Goal: Navigation & Orientation: Find specific page/section

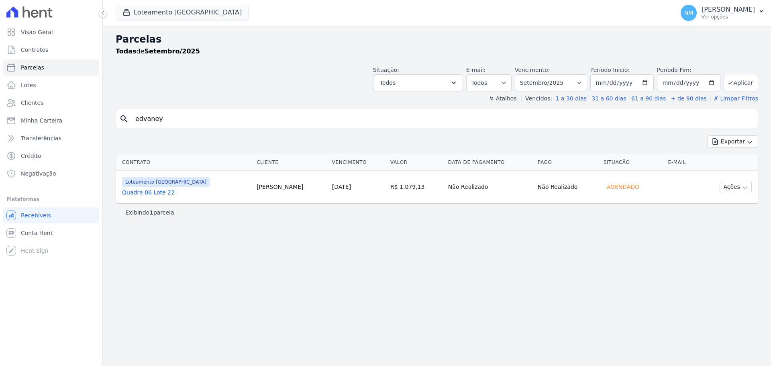
select select
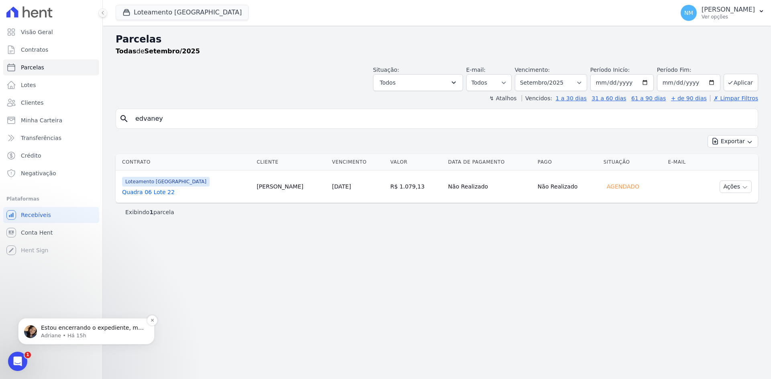
click at [86, 331] on p "Estou encerrando o expediente, mas caso tenha dúvida poderá deixar aqui e verif…" at bounding box center [93, 328] width 104 height 8
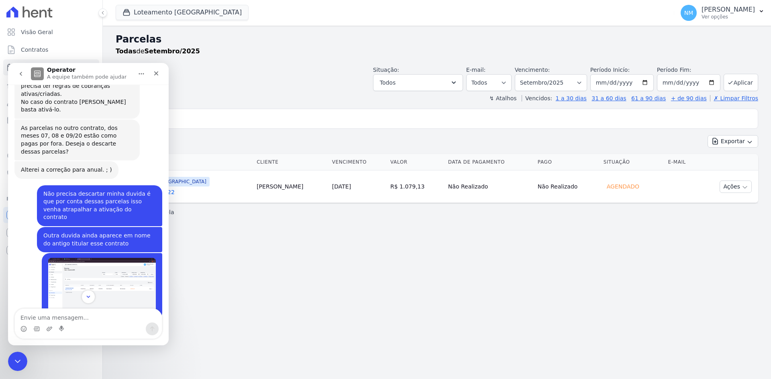
scroll to position [3372, 0]
drag, startPoint x: 18, startPoint y: 362, endPoint x: 72, endPoint y: 696, distance: 338.2
click at [19, 363] on icon "Encerramento do Messenger da Intercom" at bounding box center [17, 361] width 10 height 10
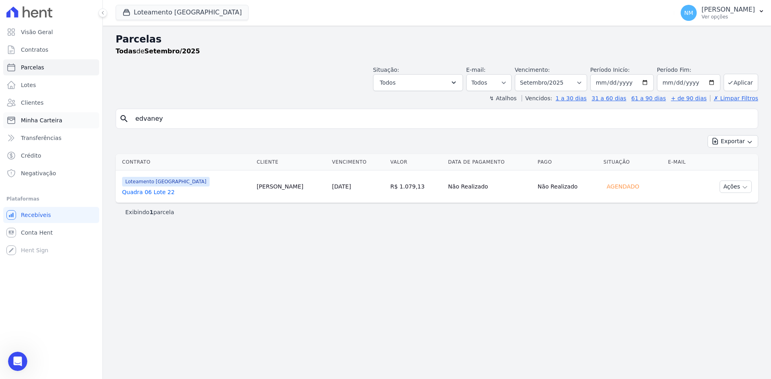
click at [59, 122] on link "Minha Carteira" at bounding box center [51, 120] width 96 height 16
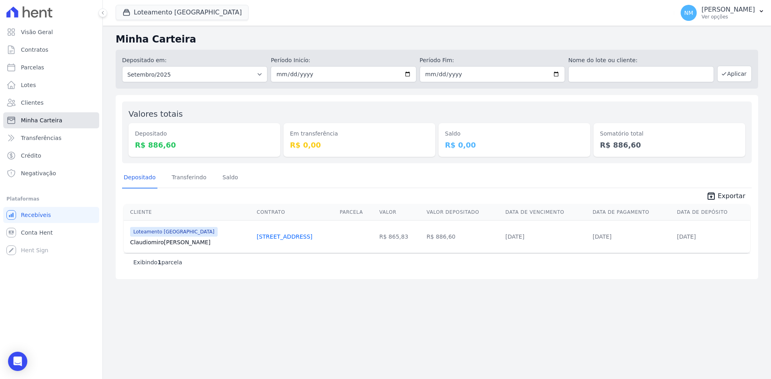
click at [70, 120] on link "Minha Carteira" at bounding box center [51, 120] width 96 height 16
click at [70, 118] on link "Minha Carteira" at bounding box center [51, 120] width 96 height 16
select select
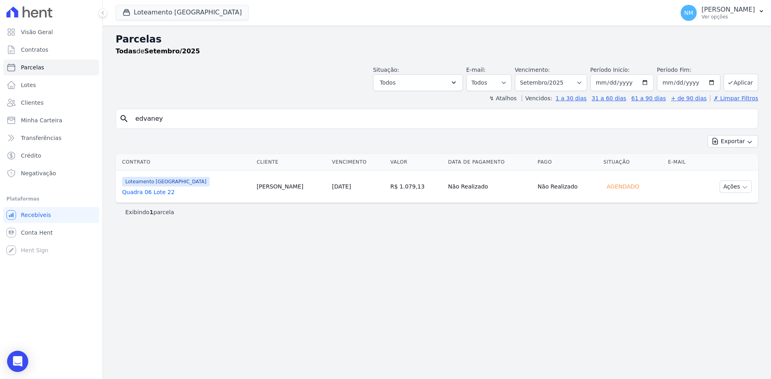
click at [18, 362] on icon "Open Intercom Messenger" at bounding box center [17, 361] width 9 height 10
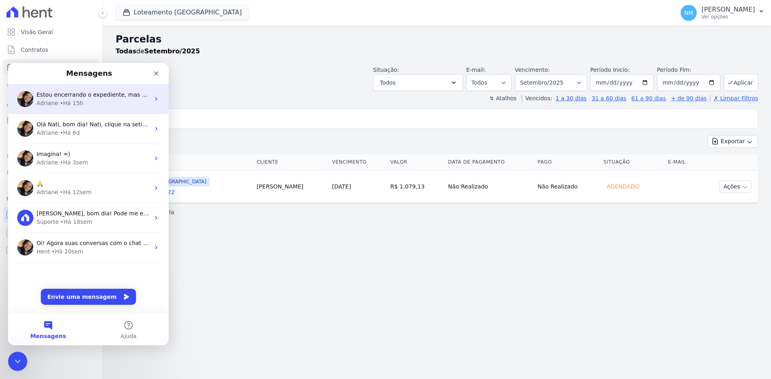
click at [134, 100] on div "Adriane • Há 15h" at bounding box center [93, 103] width 113 height 8
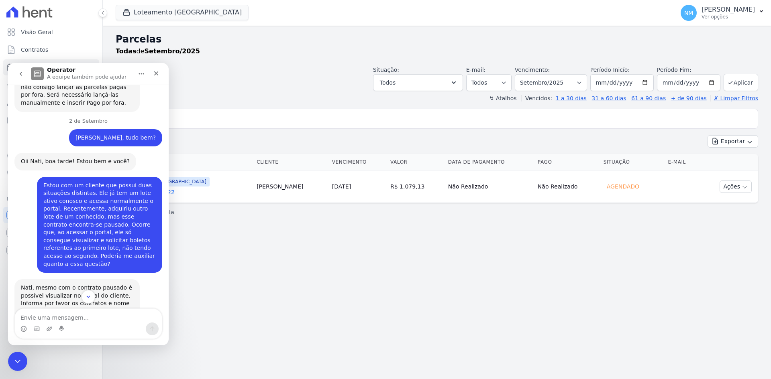
scroll to position [2610, 0]
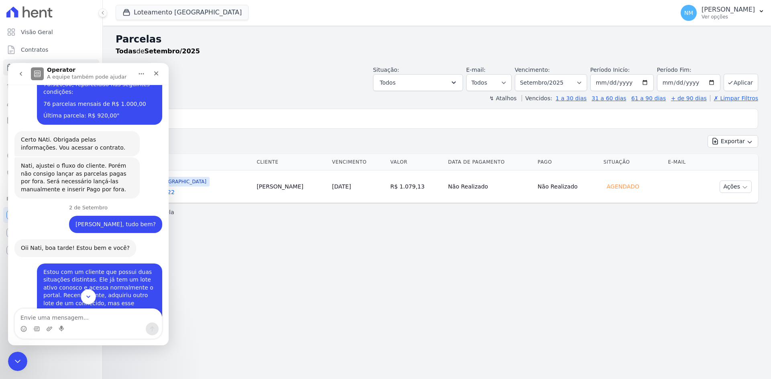
click at [92, 295] on button "Scroll to bottom" at bounding box center [88, 296] width 15 height 15
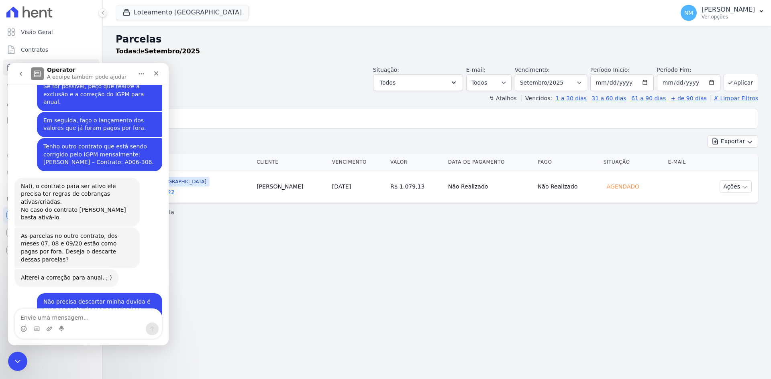
scroll to position [3252, 0]
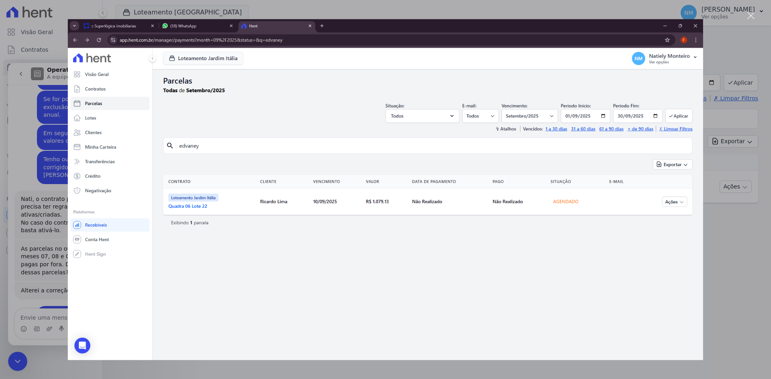
click at [292, 274] on img "Fechar" at bounding box center [385, 190] width 635 height 342
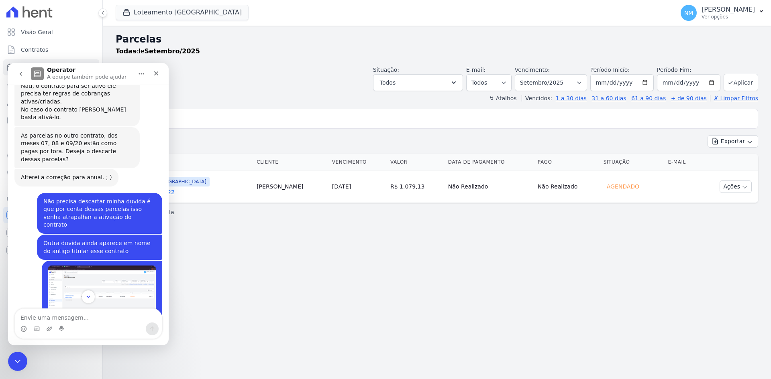
scroll to position [3372, 0]
